Goal: Communication & Community: Answer question/provide support

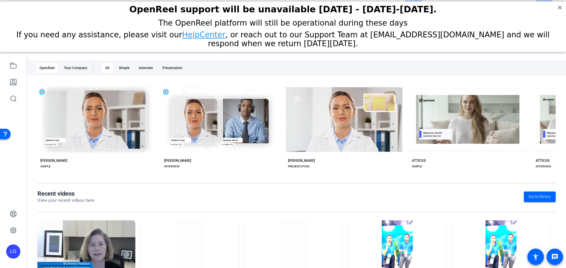
scroll to position [80, 0]
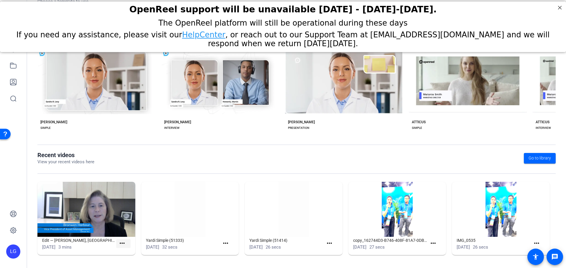
click at [121, 241] on mat-icon "more_horiz" at bounding box center [121, 243] width 7 height 7
click at [132, 255] on span "View" at bounding box center [135, 252] width 24 height 7
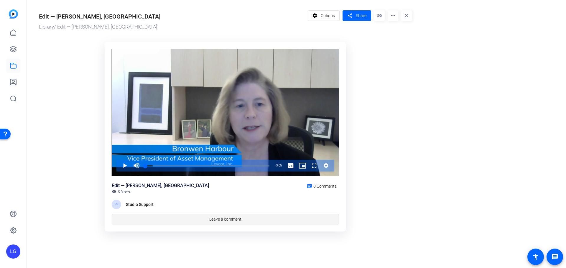
click at [156, 221] on span at bounding box center [225, 219] width 227 height 14
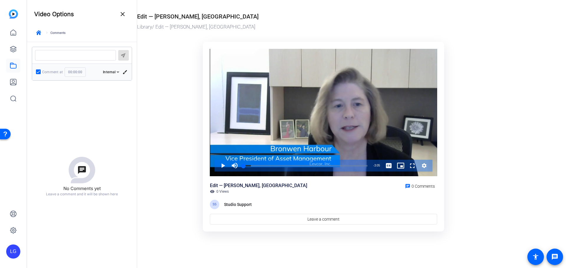
click at [73, 72] on input "00:00:00" at bounding box center [75, 71] width 21 height 9
click at [79, 71] on input "00:00:00" at bounding box center [75, 71] width 21 height 9
click at [80, 71] on input "00:00:00" at bounding box center [75, 71] width 21 height 9
click at [81, 71] on input "00:00:00" at bounding box center [75, 71] width 21 height 9
type input "00:00:13"
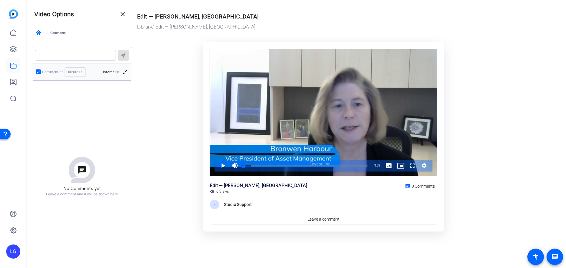
click at [71, 56] on textarea at bounding box center [75, 55] width 71 height 5
paste textarea "Insert images of Levcor properties"
type textarea "Insert images of Levcor properties"
click at [44, 73] on div at bounding box center [39, 72] width 14 height 14
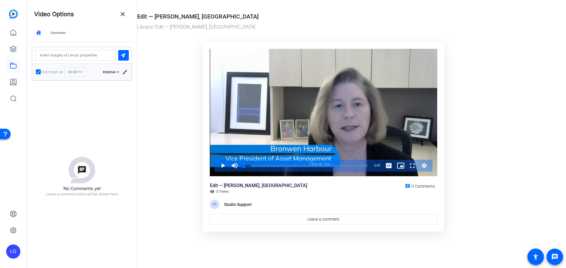
checkbox input "true"
click at [123, 73] on mat-icon "brush" at bounding box center [124, 72] width 5 height 5
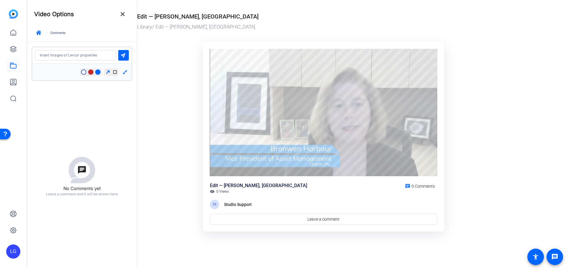
click at [123, 73] on mat-icon "brush" at bounding box center [124, 72] width 5 height 5
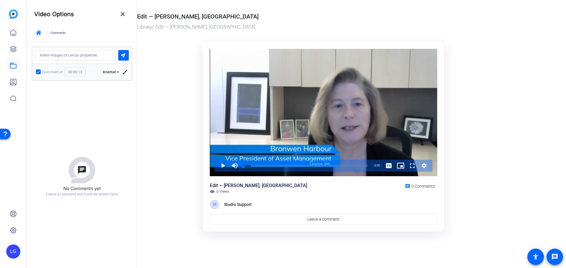
click at [111, 55] on textarea at bounding box center [75, 55] width 71 height 5
type textarea "Insert images of Levcor properties (will email)"
click at [419, 189] on span at bounding box center [420, 186] width 34 height 14
click at [124, 59] on span "submit" at bounding box center [123, 55] width 11 height 14
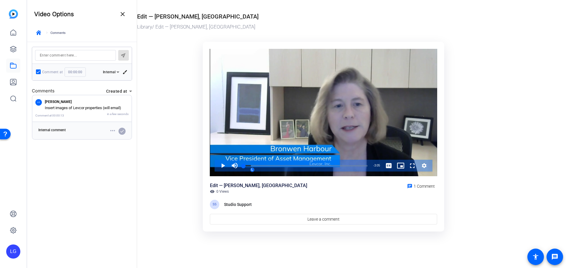
drag, startPoint x: 81, startPoint y: 72, endPoint x: 77, endPoint y: 72, distance: 3.6
click at [77, 72] on input "00:00:00" at bounding box center [75, 71] width 21 height 9
type input "00:00:40"
click at [88, 54] on textarea at bounding box center [75, 55] width 71 height 5
click at [73, 49] on div "send" at bounding box center [82, 55] width 100 height 17
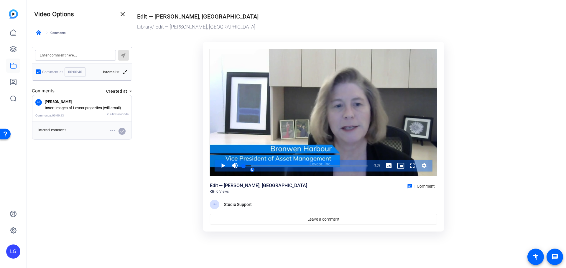
click at [72, 61] on div "send" at bounding box center [82, 55] width 100 height 17
click at [73, 54] on textarea at bounding box center [75, 55] width 71 height 5
paste textarea "Cut from "one place""
click at [88, 57] on textarea at bounding box center [75, 55] width 71 height 5
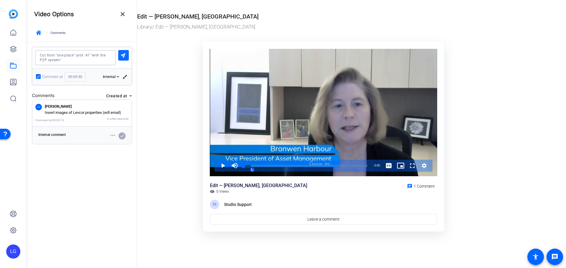
type textarea "Cut from "one place" until :47 "with the P2P system""
click at [125, 52] on span "submit" at bounding box center [123, 55] width 11 height 14
type input "00:00:00"
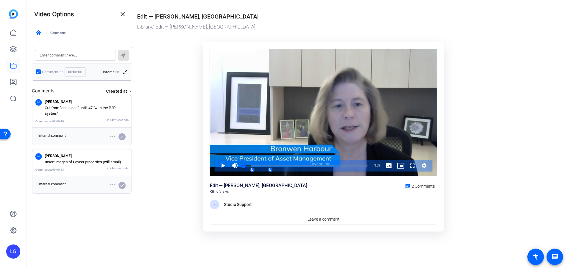
click at [74, 59] on div at bounding box center [75, 55] width 71 height 11
click at [74, 53] on div at bounding box center [75, 55] width 71 height 11
paste textarea "Insert image of SCM. A slow zoom into the computer"
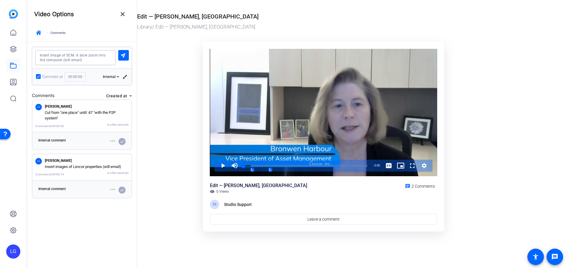
type textarea "Insert image of SCM. A slow zoom into the computer (will email)"
click at [96, 63] on div at bounding box center [75, 57] width 71 height 15
click at [75, 76] on input "00:00:00" at bounding box center [75, 76] width 21 height 9
drag, startPoint x: 83, startPoint y: 76, endPoint x: 78, endPoint y: 76, distance: 4.1
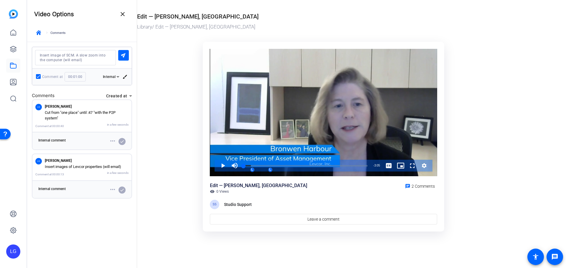
click at [78, 76] on input "00:01:00" at bounding box center [75, 76] width 21 height 9
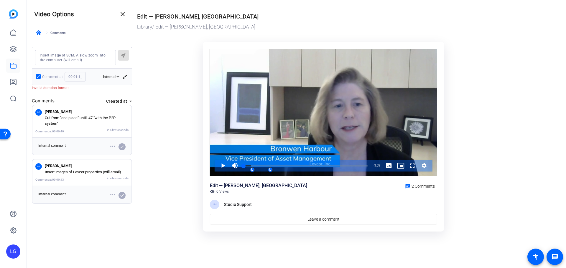
type input "00:01:15"
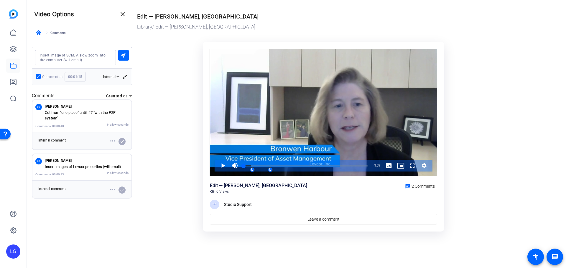
click at [103, 59] on textarea at bounding box center [75, 57] width 71 height 9
type textarea "Insert image of SCM. A slow zoom into the computer (will email)"
click at [121, 55] on mat-icon "send" at bounding box center [123, 54] width 7 height 7
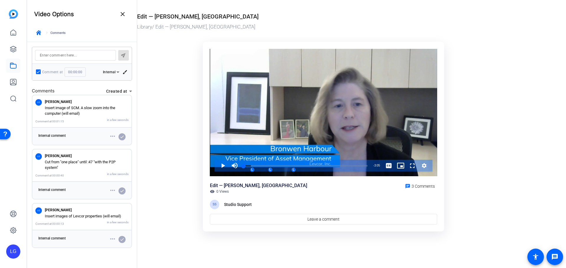
click at [76, 72] on input "00:00:00" at bounding box center [75, 71] width 21 height 9
click at [78, 74] on input "00:01:00" at bounding box center [75, 71] width 21 height 9
type input "00:01:20"
click at [78, 49] on div "send" at bounding box center [82, 55] width 100 height 17
click at [78, 55] on textarea at bounding box center [75, 55] width 71 height 5
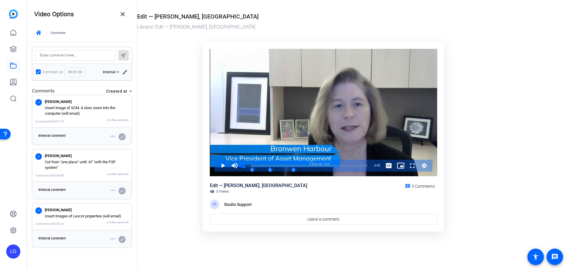
click at [54, 52] on div at bounding box center [75, 55] width 71 height 11
click at [54, 58] on div at bounding box center [75, 55] width 71 height 11
paste textarea "we make the "does not require" more clear? Sounds like she days does not "rot"
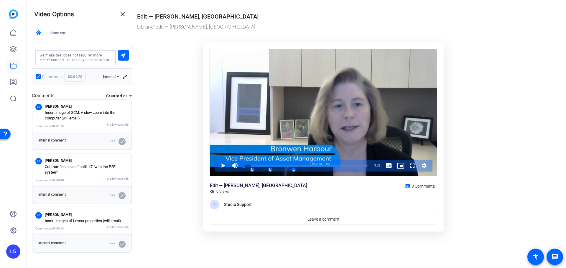
click at [41, 57] on textarea at bounding box center [75, 57] width 71 height 9
click at [111, 58] on textarea at bounding box center [75, 57] width 71 height 9
type textarea "Can we make the "does not require" more clear? Sounds like she days does not "r…"
click at [123, 56] on mat-icon "send" at bounding box center [123, 54] width 7 height 7
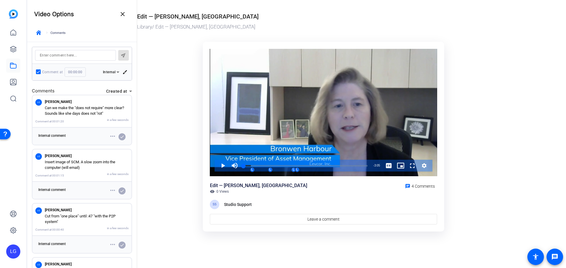
click at [75, 72] on input "00:00:00" at bounding box center [75, 71] width 21 height 9
click at [82, 73] on input "00:01:00" at bounding box center [75, 71] width 21 height 9
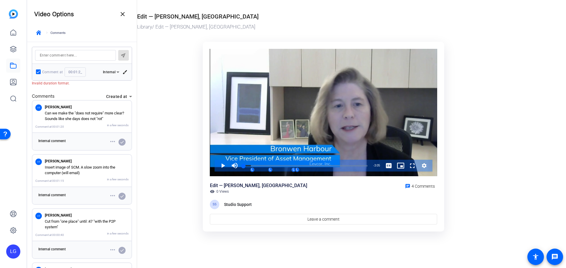
type input "00:01:28"
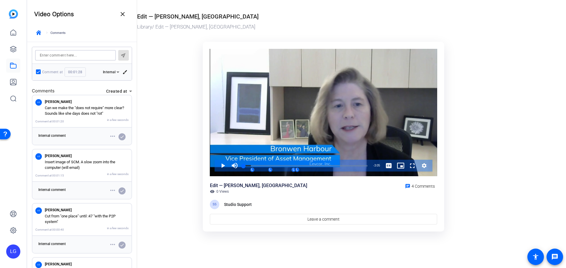
click at [99, 57] on textarea at bounding box center [75, 55] width 71 height 5
paste textarea "Insert screen with quote: "It's just the same facts every time, same backup eve…"
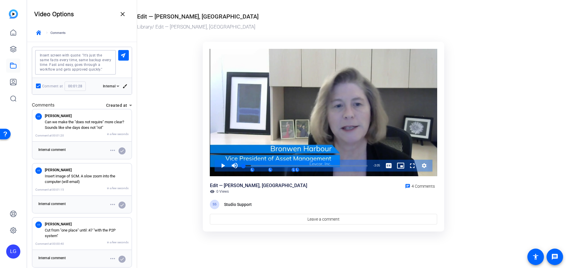
drag, startPoint x: 50, startPoint y: 64, endPoint x: 72, endPoint y: 64, distance: 21.8
click at [72, 64] on textarea at bounding box center [75, 62] width 71 height 19
click at [109, 70] on textarea at bounding box center [75, 62] width 71 height 19
drag, startPoint x: 69, startPoint y: 54, endPoint x: 51, endPoint y: 57, distance: 18.0
click at [51, 57] on textarea at bounding box center [75, 62] width 71 height 19
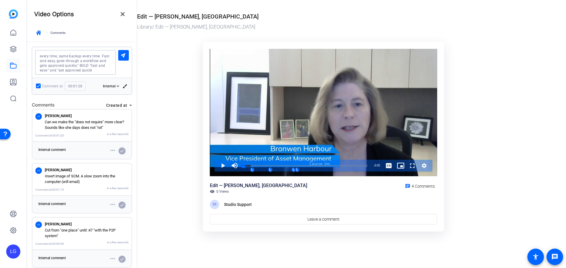
scroll to position [5, 0]
click at [100, 69] on textarea at bounding box center [75, 62] width 71 height 19
type textarea "Insert quote: "It's just the same facts every time, same backup every time. Fas…"
click at [120, 58] on span "submit" at bounding box center [123, 55] width 11 height 14
type input "00:00:00"
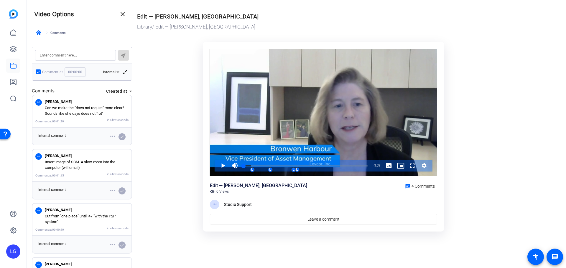
scroll to position [0, 0]
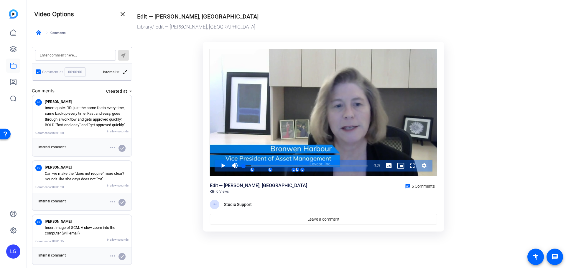
click at [78, 56] on textarea at bounding box center [75, 55] width 71 height 5
paste textarea "Clean up the [MEDICAL_DATA] before "goes through a workflow""
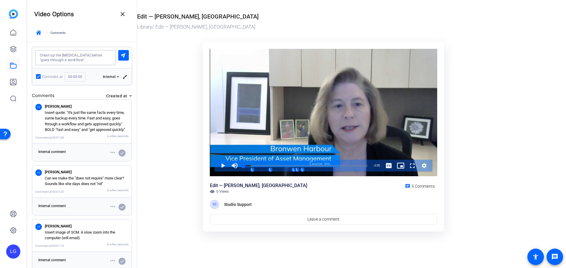
type textarea "Clean up the [MEDICAL_DATA] before "goes through a workflow""
click at [75, 75] on input "00:00:00" at bounding box center [75, 76] width 21 height 9
drag, startPoint x: 85, startPoint y: 75, endPoint x: 78, endPoint y: 76, distance: 6.9
click at [78, 76] on input "00:01:00" at bounding box center [75, 76] width 21 height 9
type input "00:01:31"
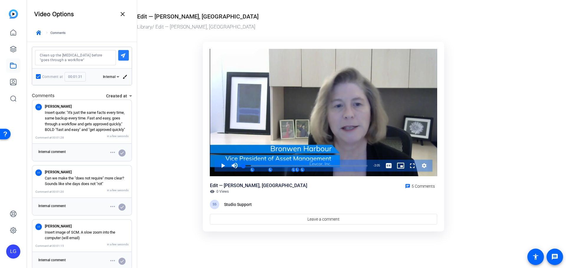
click at [120, 57] on span "submit" at bounding box center [123, 55] width 11 height 14
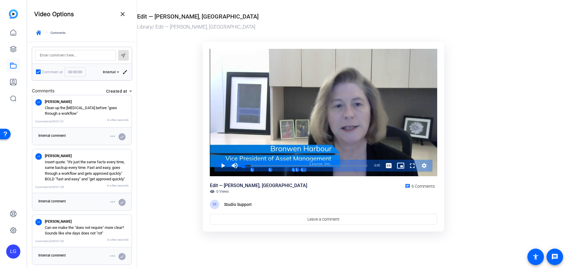
click at [75, 74] on input "00:00:00" at bounding box center [75, 71] width 21 height 9
drag, startPoint x: 82, startPoint y: 72, endPoint x: 78, endPoint y: 73, distance: 3.6
click at [78, 73] on input "00:02:00" at bounding box center [75, 71] width 21 height 9
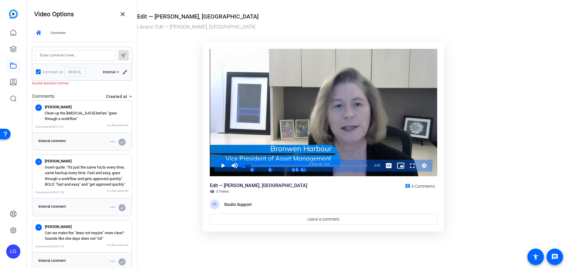
type input "00:02:43"
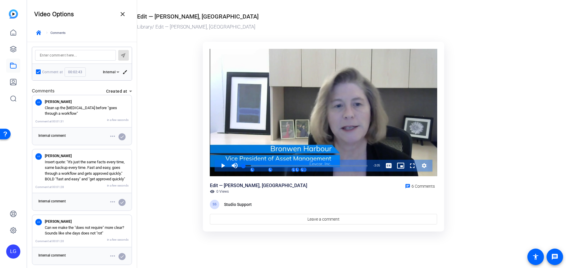
click at [78, 54] on textarea at bounding box center [75, 55] width 71 height 5
paste textarea "Insert screen with quote: "It's the efficiencies. I find all of the efficiencie…"
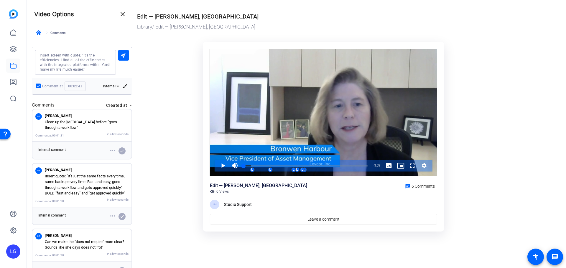
drag, startPoint x: 122, startPoint y: 53, endPoint x: 74, endPoint y: 68, distance: 50.8
click at [93, 79] on div "send Comment at 00:02:43 Internal brush" at bounding box center [82, 71] width 100 height 48
click at [57, 57] on textarea at bounding box center [75, 62] width 71 height 19
click at [54, 53] on textarea at bounding box center [75, 62] width 71 height 19
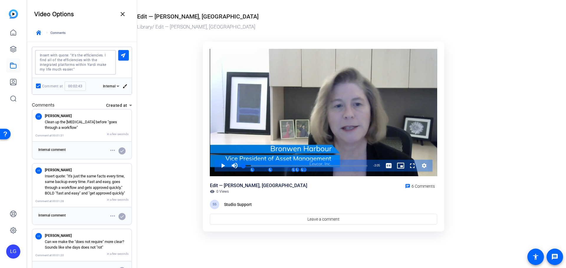
click at [54, 53] on textarea at bounding box center [75, 62] width 71 height 19
type textarea "Insert quote: "It's the efficiencies. I find all of the efficiencies with the i…"
click at [119, 57] on span "submit" at bounding box center [123, 55] width 11 height 14
type input "00:00:00"
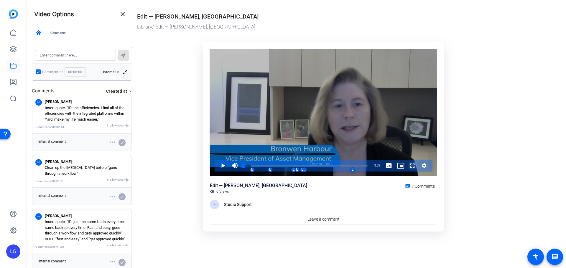
drag, startPoint x: 411, startPoint y: 164, endPoint x: 411, endPoint y: 199, distance: 35.7
click at [406, 164] on span "Video Player" at bounding box center [406, 166] width 0 height 12
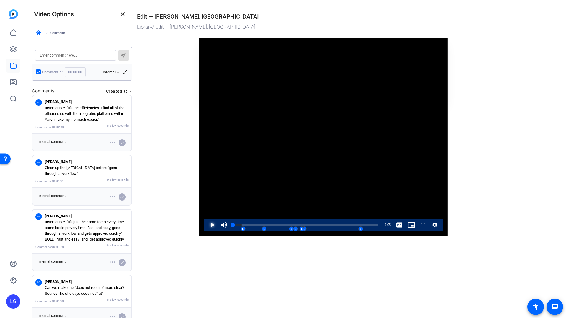
click at [206, 231] on span "Video Player" at bounding box center [206, 225] width 0 height 12
click at [417, 231] on span "Video Player" at bounding box center [417, 225] width 0 height 12
